Goal: Transaction & Acquisition: Purchase product/service

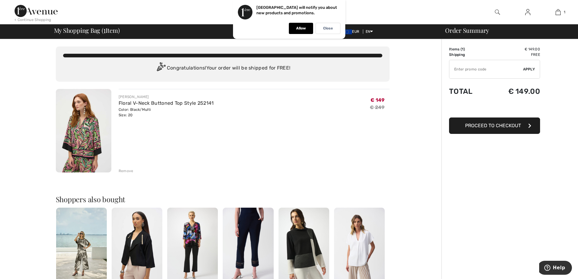
click at [501, 126] on span "Proceed to Checkout" at bounding box center [493, 126] width 56 height 6
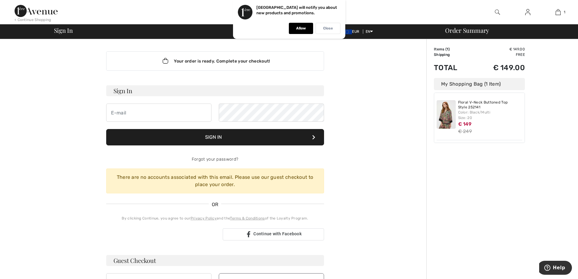
click at [329, 27] on p "Close" at bounding box center [328, 28] width 10 height 5
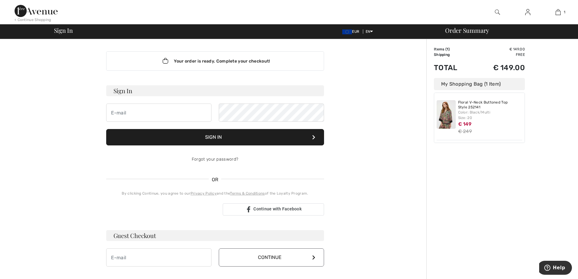
click at [363, 63] on div "Your order is ready. Complete your checkout! Sign In Sign In Forgot your passwo…" at bounding box center [215, 212] width 334 height 347
click at [478, 106] on link "Floral V-Neck Buttoned Top Style 252141" at bounding box center [490, 104] width 64 height 9
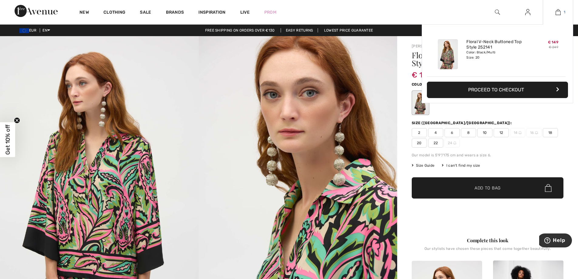
click at [556, 10] on img at bounding box center [557, 11] width 5 height 7
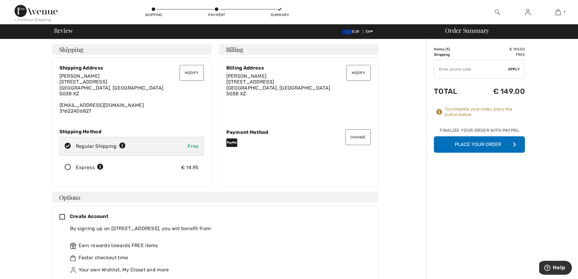
click at [475, 144] on button "Place Your Order" at bounding box center [479, 144] width 91 height 16
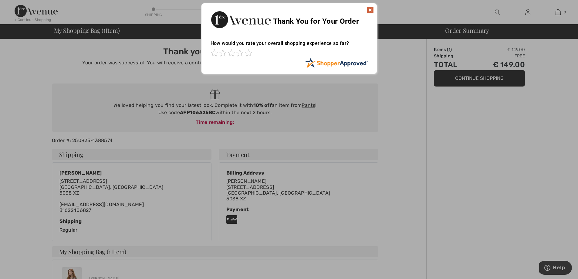
click at [370, 9] on img at bounding box center [369, 9] width 7 height 7
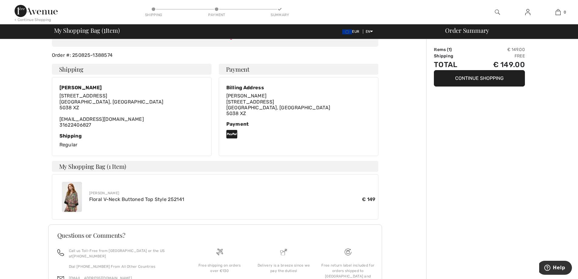
scroll to position [126, 0]
